Goal: Obtain resource: Download file/media

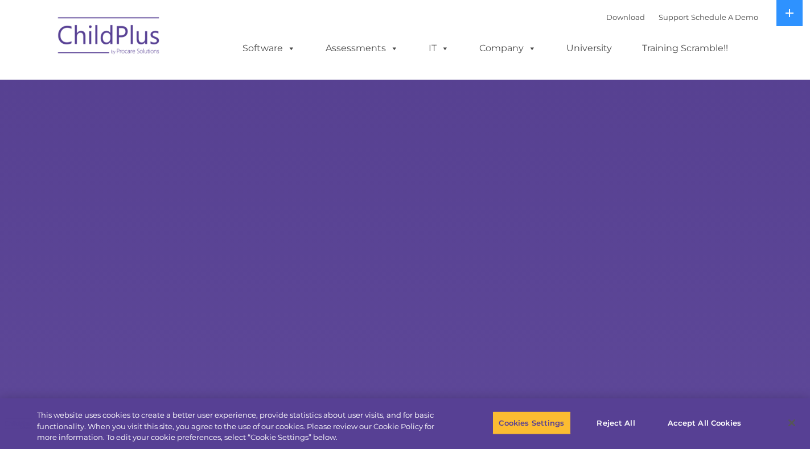
select select "MEDIUM"
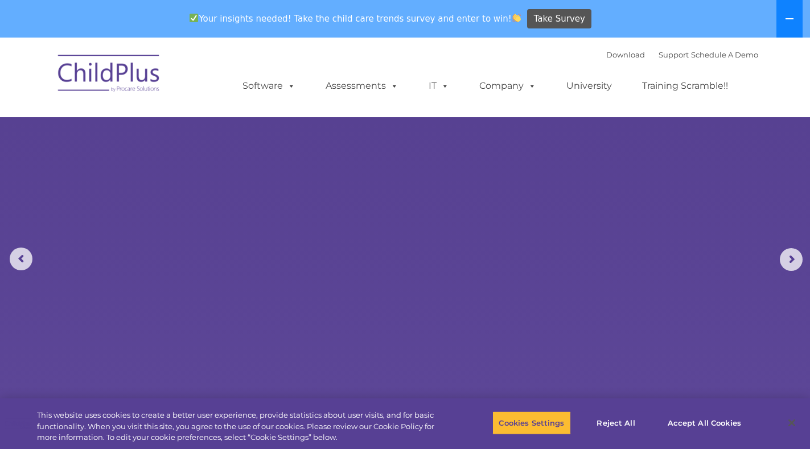
click at [780, 13] on button at bounding box center [790, 19] width 26 height 38
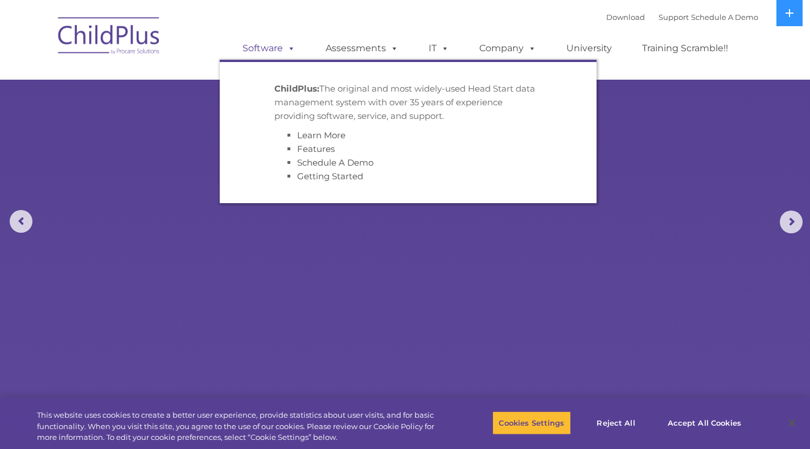
click at [289, 49] on span at bounding box center [289, 48] width 13 height 11
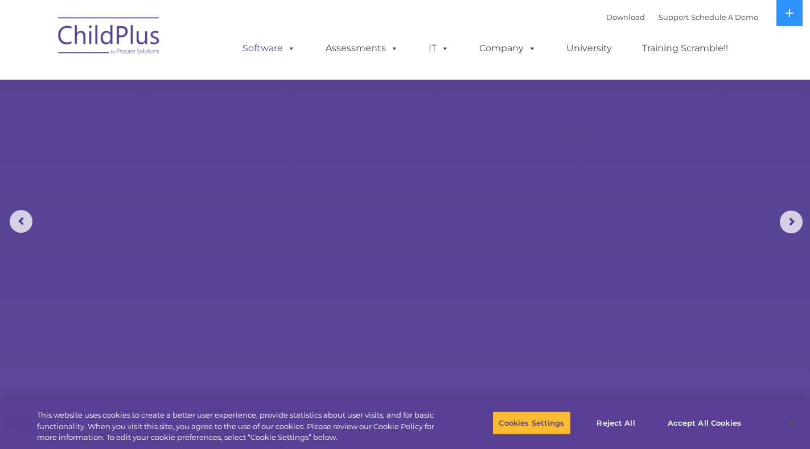
click at [289, 49] on span at bounding box center [289, 48] width 13 height 11
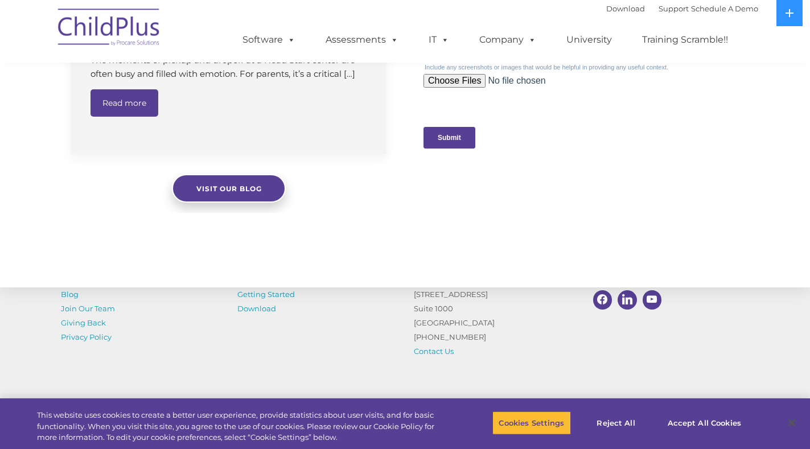
scroll to position [1242, 0]
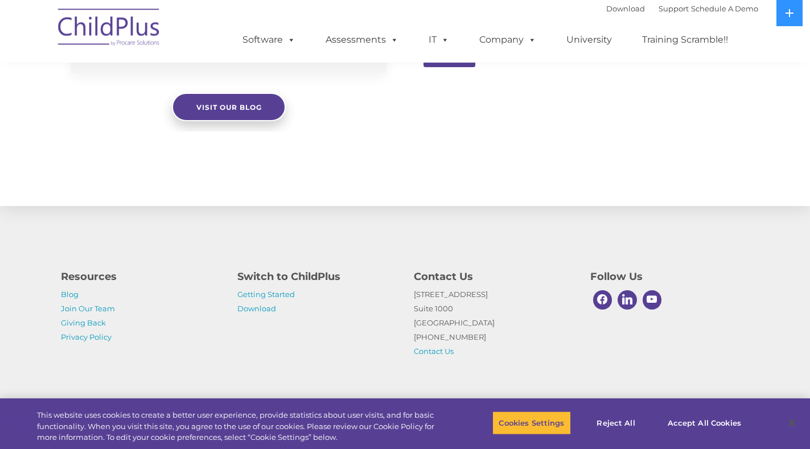
click at [263, 300] on p "Getting Started Download" at bounding box center [317, 302] width 159 height 28
click at [263, 293] on link "Getting Started" at bounding box center [267, 294] width 58 height 9
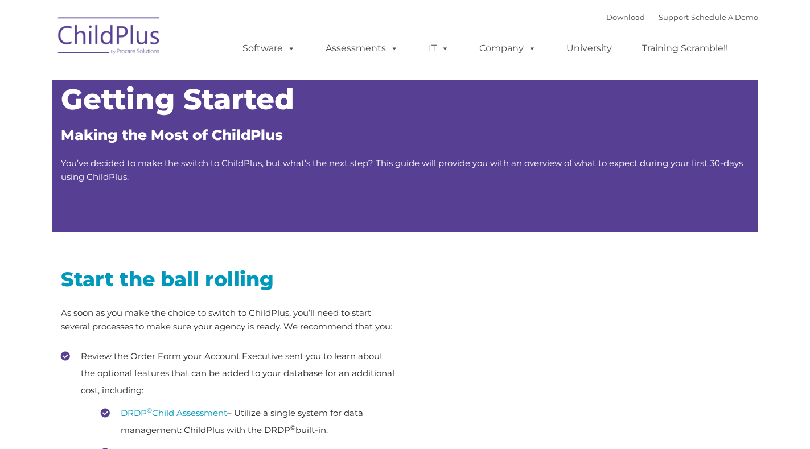
type input ""
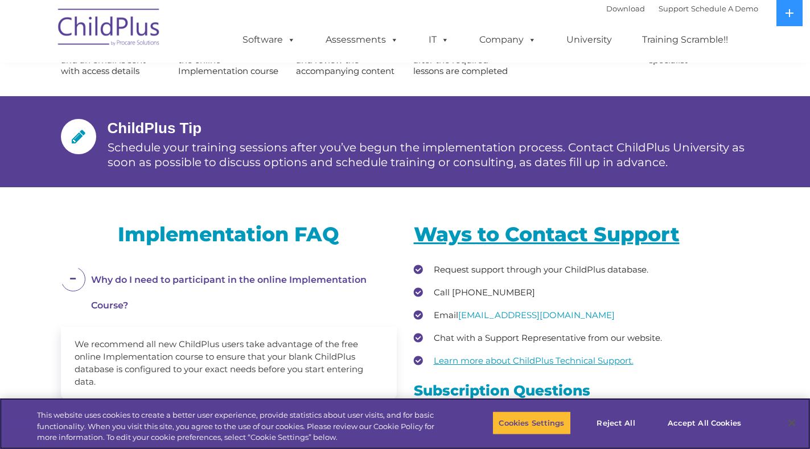
scroll to position [1737, 0]
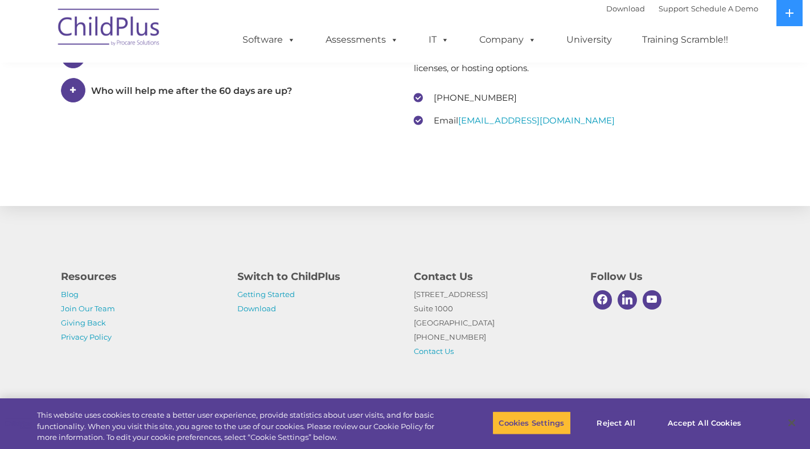
click at [252, 320] on div "Resources Blog Join Our Team Giving Back Privacy Policy Switch to ChildPlus Get…" at bounding box center [405, 311] width 706 height 96
click at [253, 314] on p "Getting Started Download" at bounding box center [317, 302] width 159 height 28
click at [253, 309] on link "Download" at bounding box center [257, 308] width 39 height 9
